Goal: Information Seeking & Learning: Learn about a topic

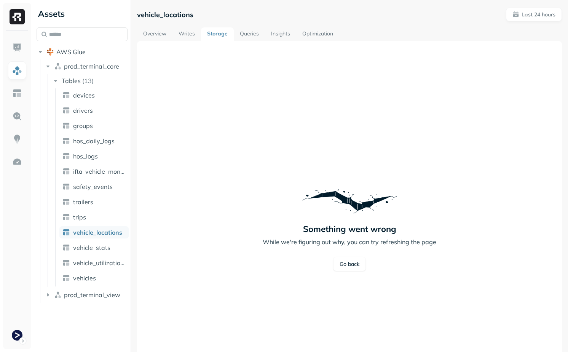
click at [197, 200] on div "Something went wrong While we're figuring out why, you can try refreshing the p…" at bounding box center [349, 226] width 407 height 352
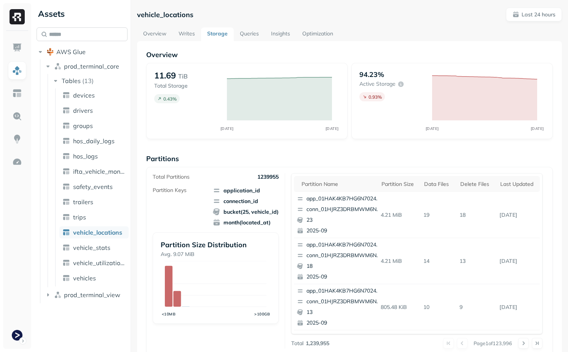
click at [83, 36] on input "text" at bounding box center [82, 34] width 91 height 14
paste input "**********"
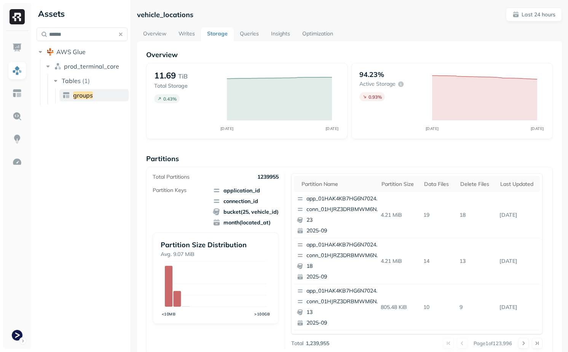
type input "******"
click at [96, 94] on link "groups" at bounding box center [93, 95] width 69 height 12
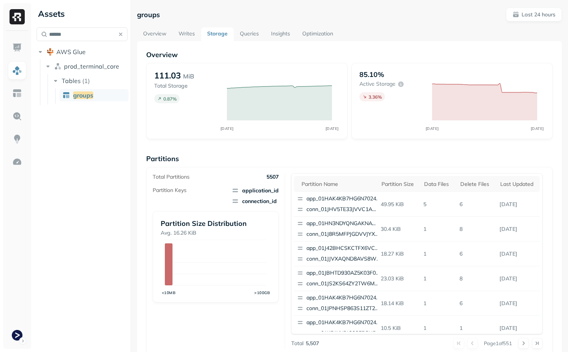
click at [320, 38] on link "Optimization" at bounding box center [317, 34] width 43 height 14
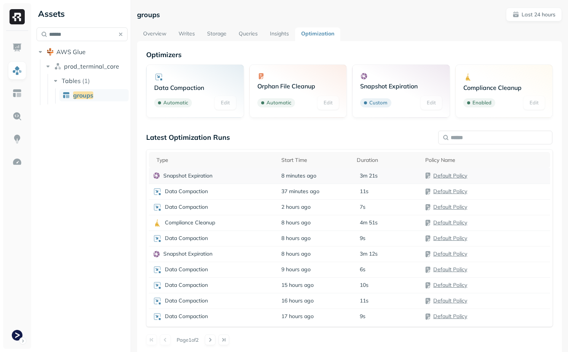
click at [247, 177] on div "Snapshot Expiration" at bounding box center [213, 176] width 121 height 8
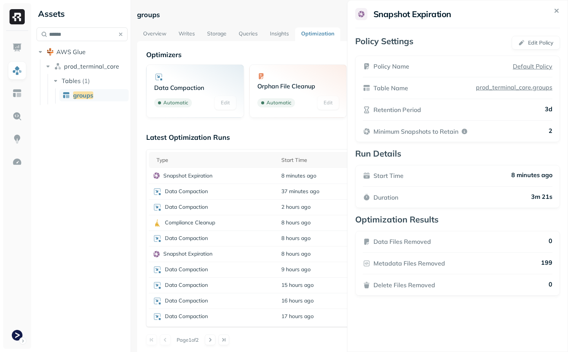
click at [380, 261] on p "Metadata Files Removed" at bounding box center [410, 263] width 72 height 9
drag, startPoint x: 380, startPoint y: 261, endPoint x: 363, endPoint y: 256, distance: 17.5
click at [373, 259] on p "Metadata Files Removed" at bounding box center [409, 263] width 72 height 9
click at [452, 259] on div "Metadata Files Removed 199" at bounding box center [458, 263] width 190 height 9
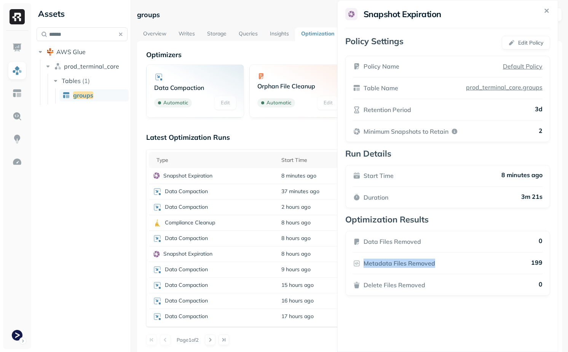
drag, startPoint x: 452, startPoint y: 263, endPoint x: 355, endPoint y: 267, distance: 97.2
click at [355, 267] on div "Metadata Files Removed 199" at bounding box center [448, 263] width 190 height 9
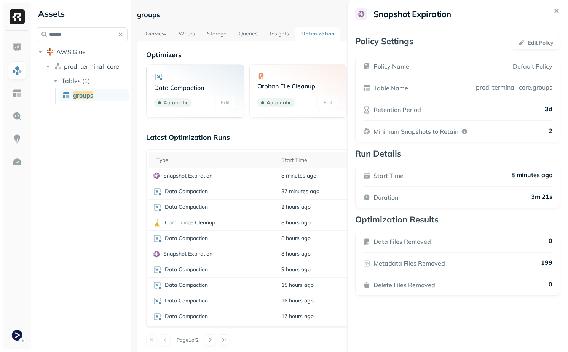
click at [400, 265] on p "Metadata Files Removed" at bounding box center [410, 263] width 72 height 9
click at [246, 184] on html "Assets ****** AWS Glue prod_terminal_core Tables ( 1 ) groups groups Last 24 ho…" at bounding box center [284, 176] width 568 height 352
click at [246, 192] on div "Data Compaction" at bounding box center [213, 191] width 121 height 9
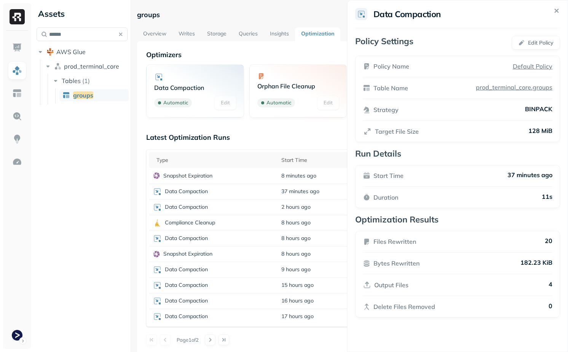
click at [263, 139] on div "Latest Optimization Runs" at bounding box center [349, 137] width 407 height 9
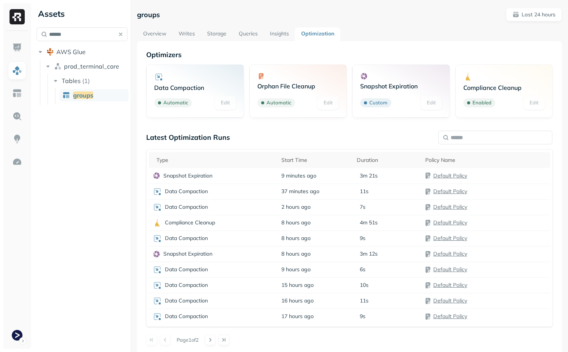
click at [189, 34] on link "Writes" at bounding box center [187, 34] width 29 height 14
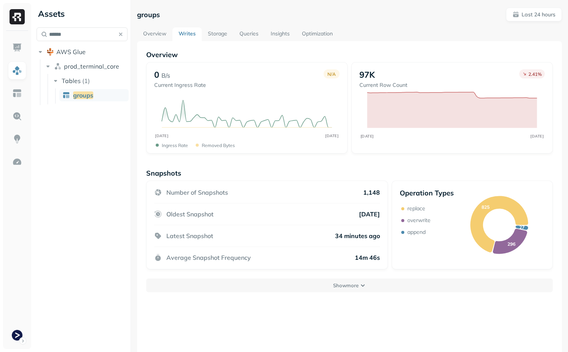
click at [155, 38] on link "Overview" at bounding box center [154, 34] width 35 height 14
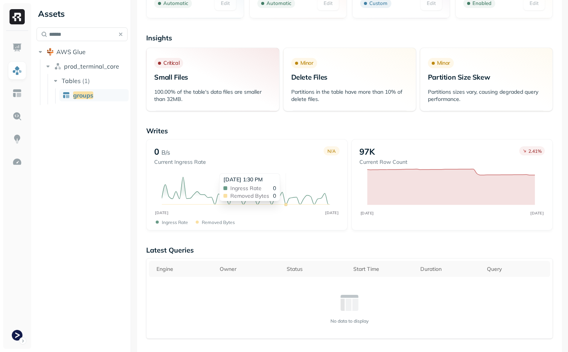
scroll to position [104, 0]
